Goal: Check status: Check status

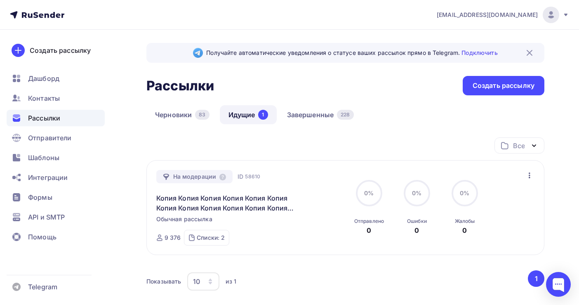
scroll to position [71, 0]
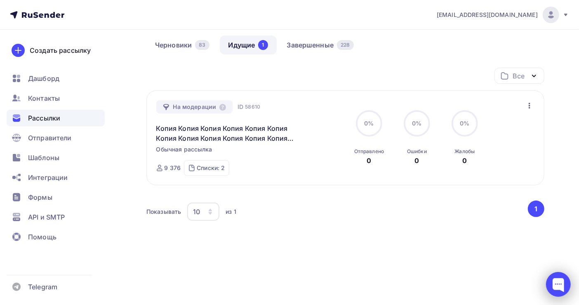
click at [558, 286] on div at bounding box center [558, 284] width 25 height 25
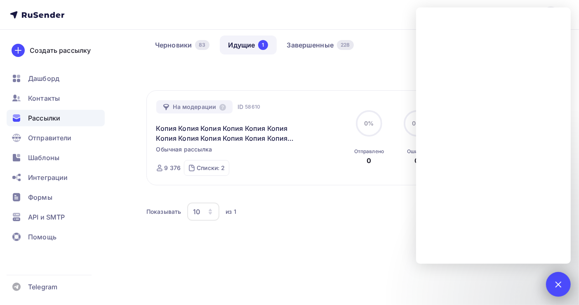
click at [557, 284] on div at bounding box center [558, 283] width 11 height 11
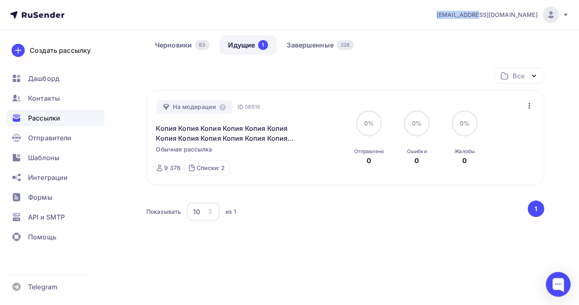
drag, startPoint x: 497, startPoint y: 14, endPoint x: 538, endPoint y: 20, distance: 40.8
click at [538, 20] on div "[EMAIL_ADDRESS][DOMAIN_NAME] Аккаунт Тарифы Выйти" at bounding box center [498, 15] width 141 height 16
copy span "[EMAIL_ADDRESS][DOMAIN_NAME]"
click at [561, 283] on div at bounding box center [558, 284] width 25 height 25
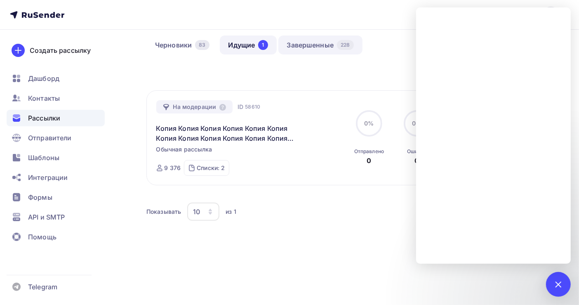
click at [325, 45] on link "Завершенные 228" at bounding box center [320, 44] width 84 height 19
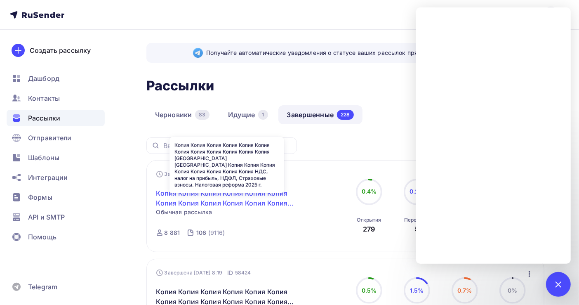
click at [256, 198] on link "Копия Копия Копия Копия Копия Копия Копия Копия Копия Копия Копия Копия [GEOGRA…" at bounding box center [226, 198] width 141 height 20
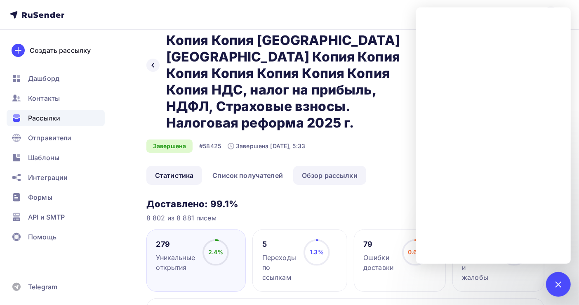
scroll to position [110, 0]
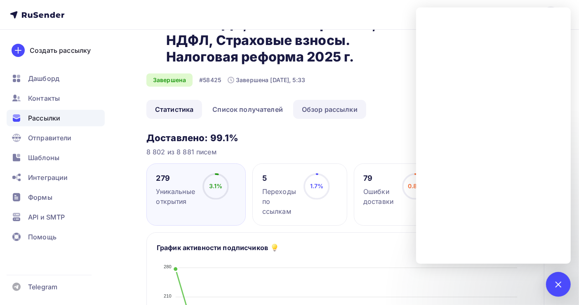
click at [336, 100] on link "Обзор рассылки" at bounding box center [329, 109] width 73 height 19
